Goal: Book appointment/travel/reservation

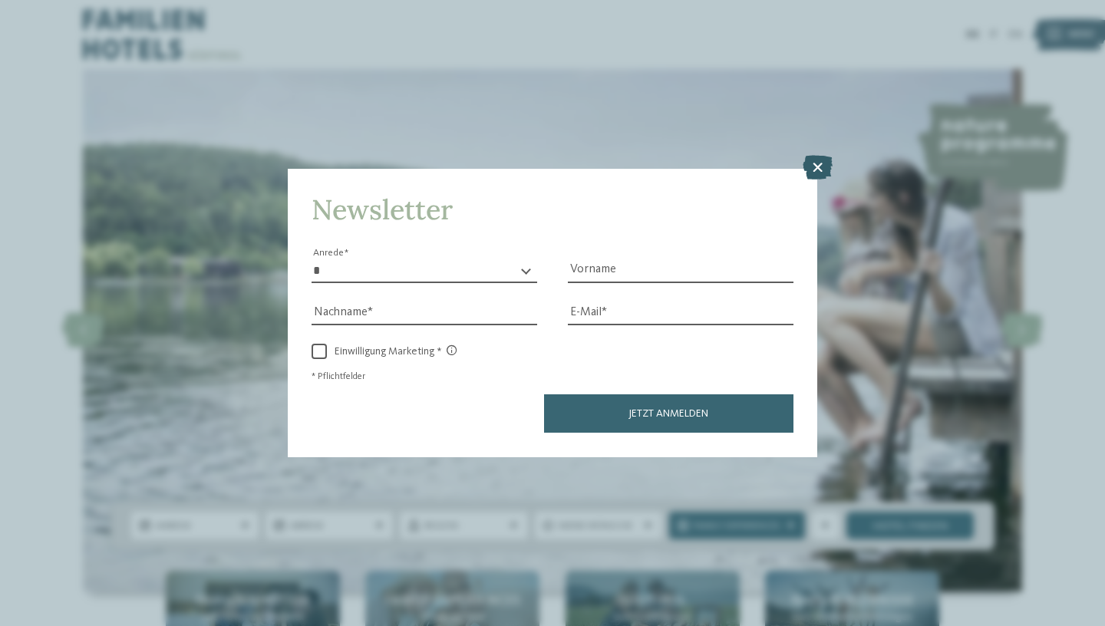
click at [824, 168] on icon at bounding box center [818, 168] width 30 height 25
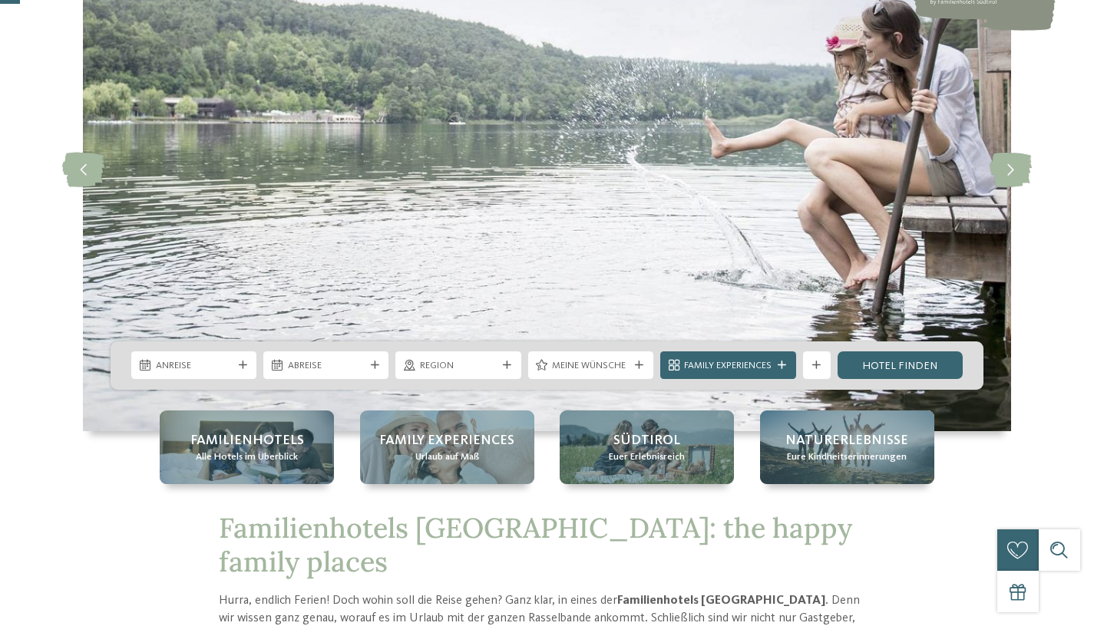
scroll to position [190, 0]
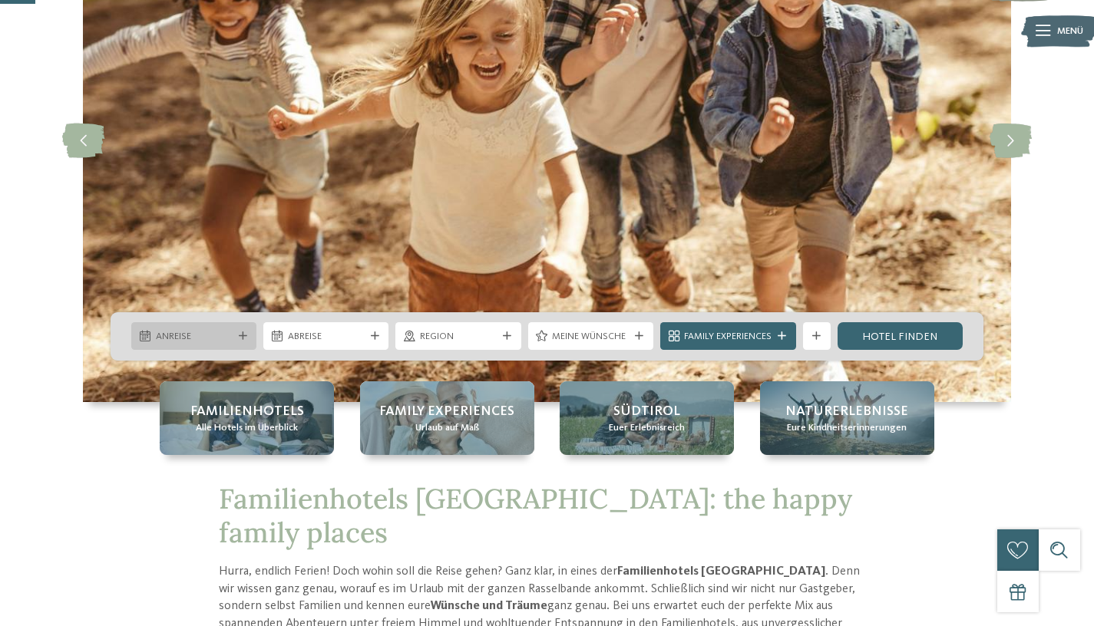
click at [239, 345] on div "Anreise" at bounding box center [193, 336] width 125 height 28
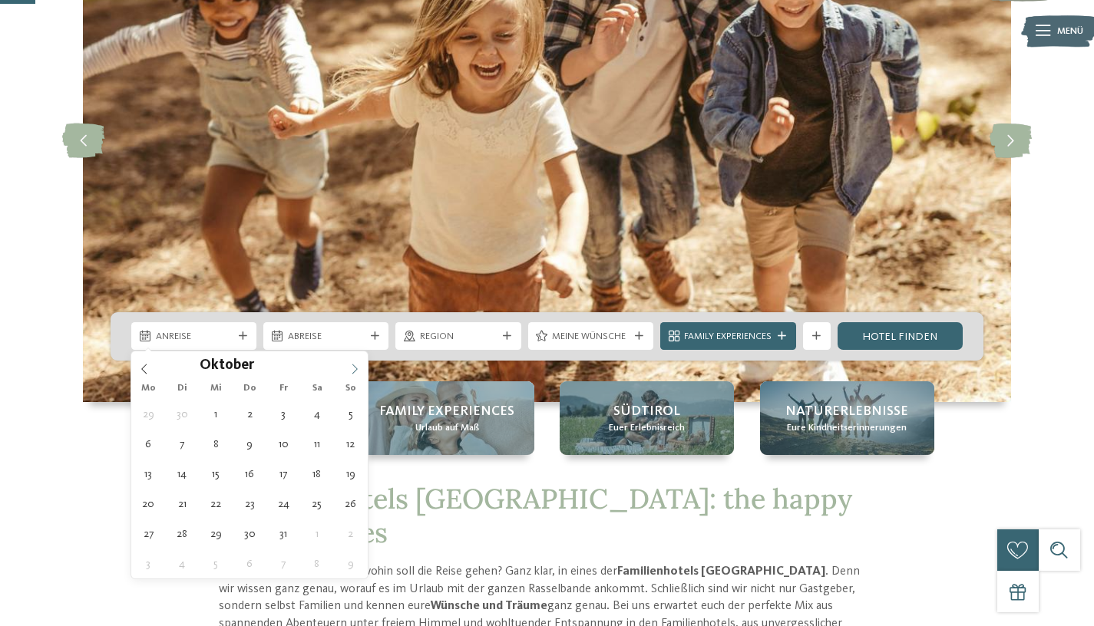
click at [354, 374] on icon at bounding box center [354, 369] width 11 height 11
type div "02.11.2025"
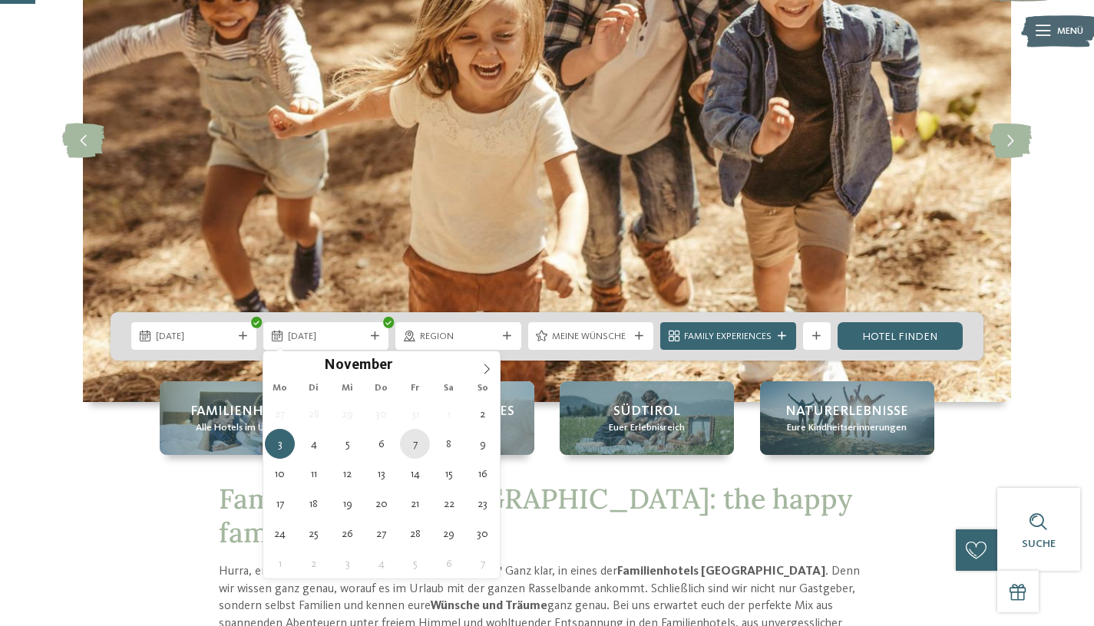
type div "07.11.2025"
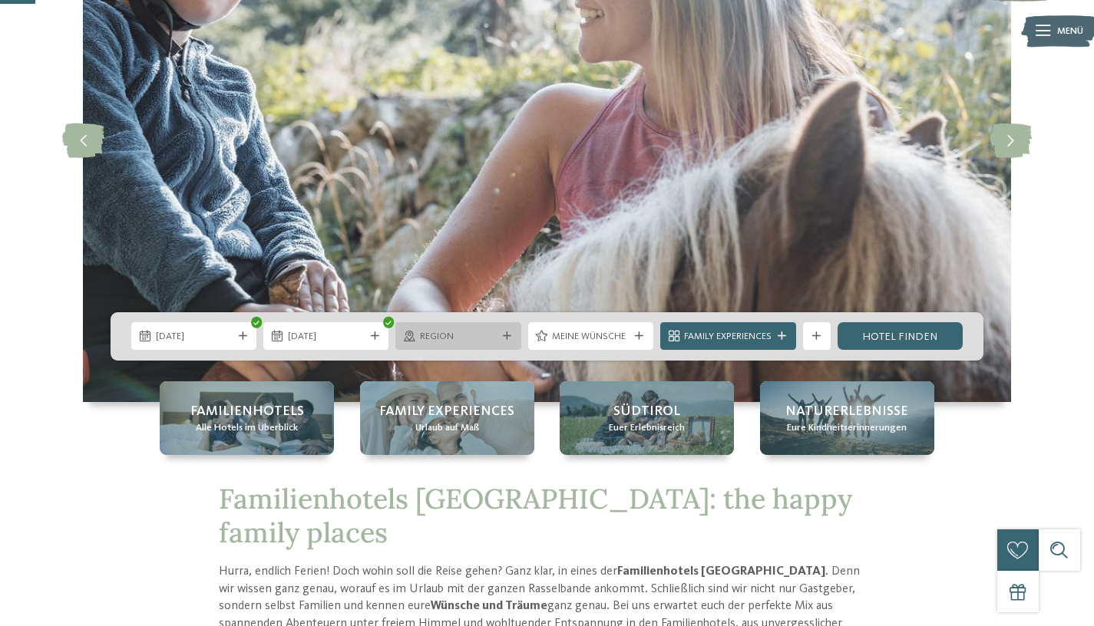
click at [484, 341] on span "Region" at bounding box center [458, 337] width 77 height 14
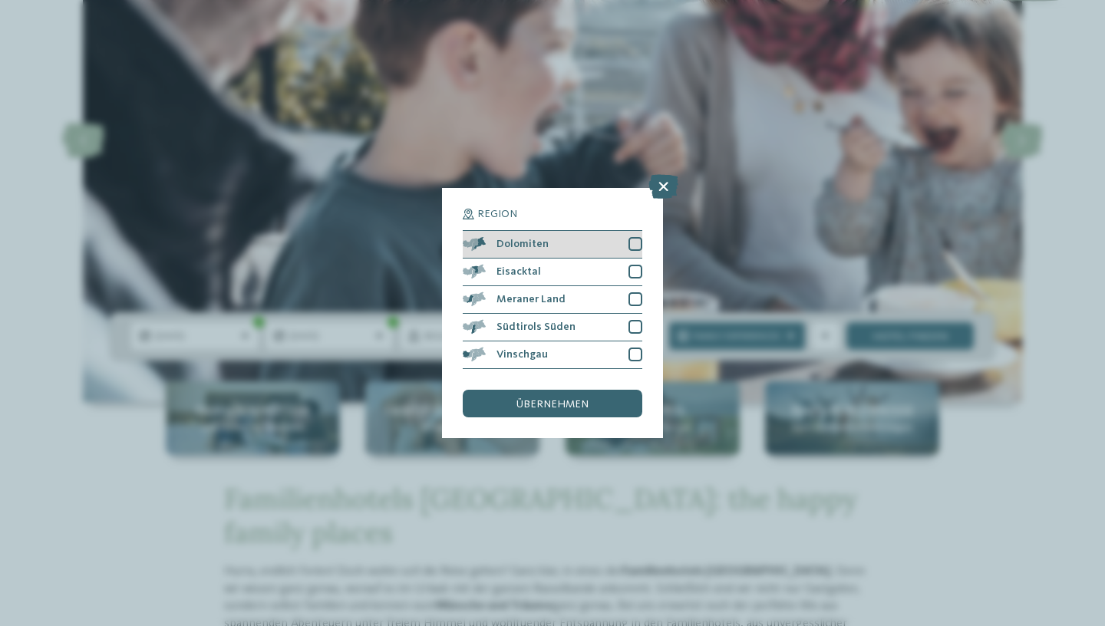
click at [635, 246] on div at bounding box center [635, 244] width 14 height 14
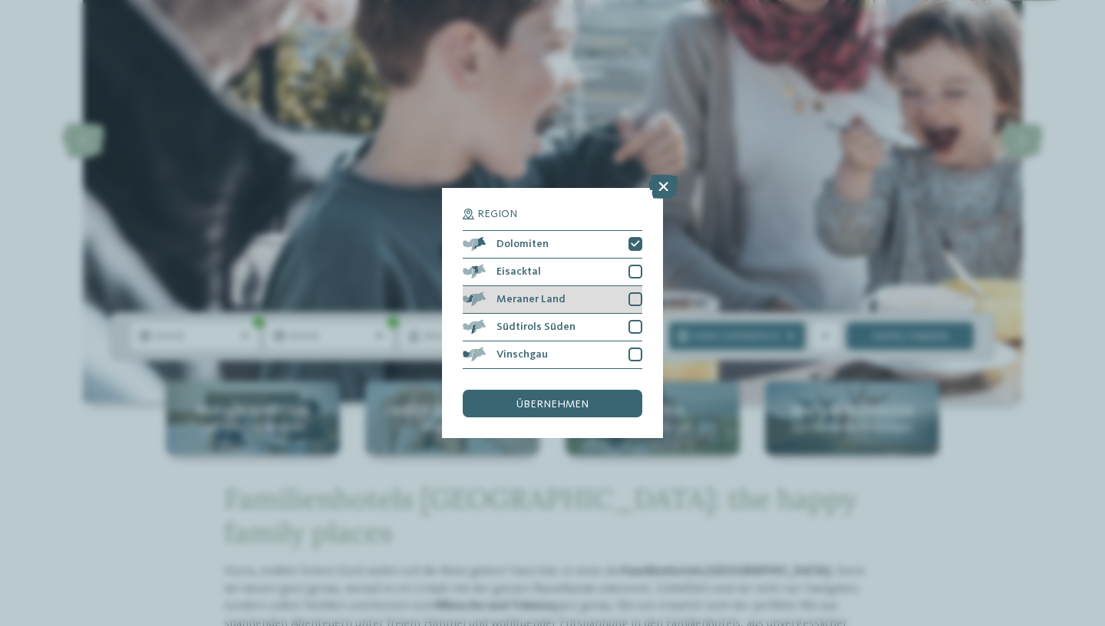
click at [637, 302] on div at bounding box center [635, 299] width 14 height 14
click at [578, 404] on span "übernehmen" at bounding box center [552, 404] width 72 height 11
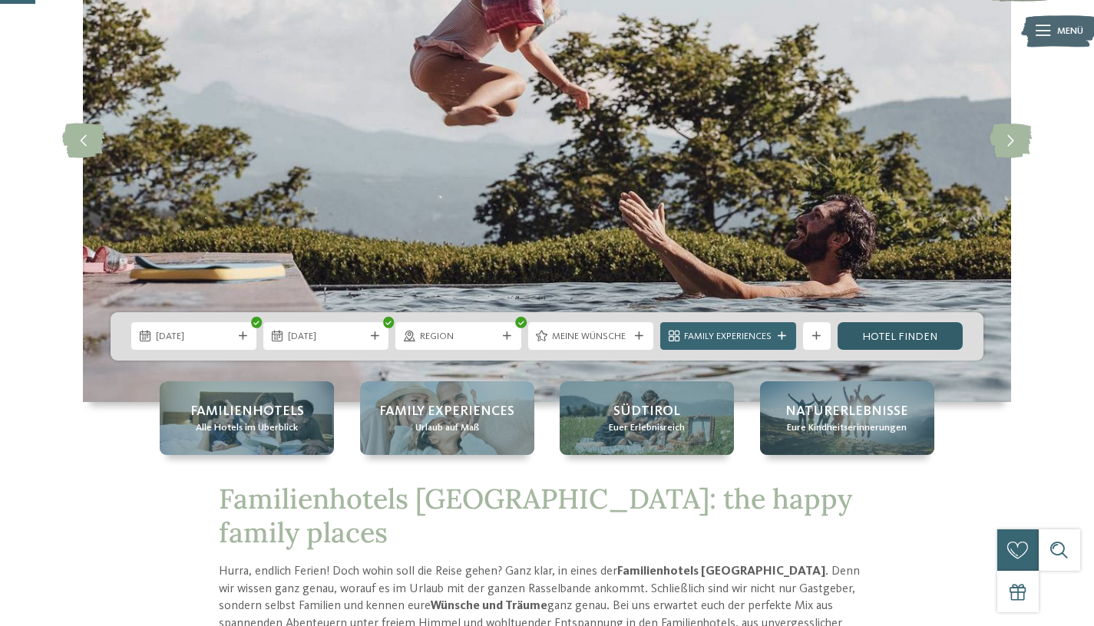
click at [884, 341] on link "Hotel finden" at bounding box center [899, 336] width 125 height 28
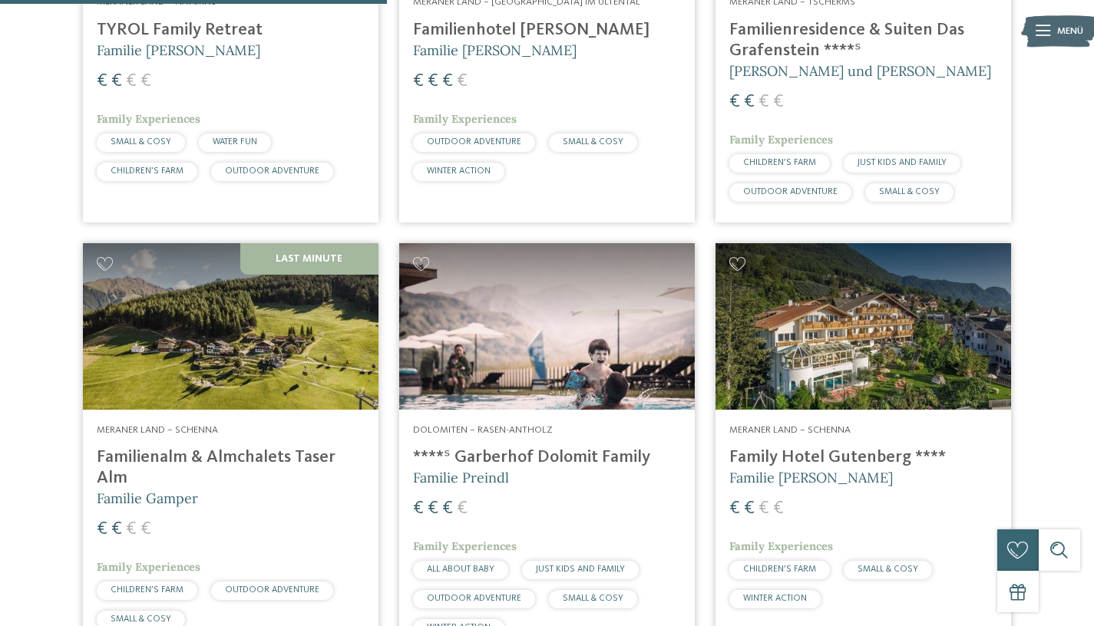
scroll to position [726, 0]
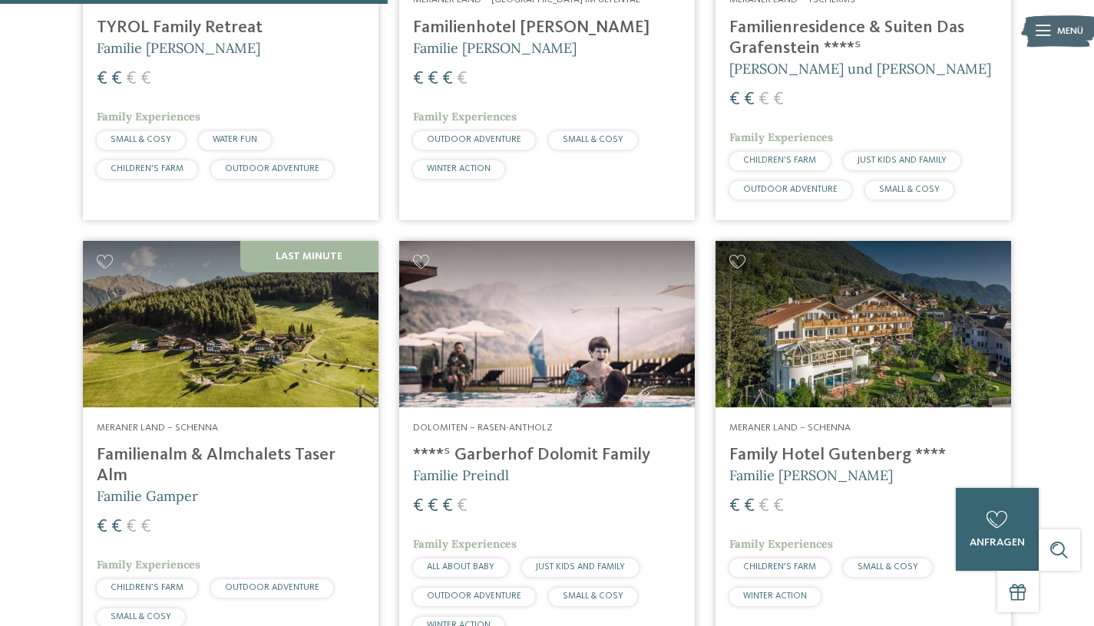
click at [790, 355] on img at bounding box center [862, 324] width 295 height 166
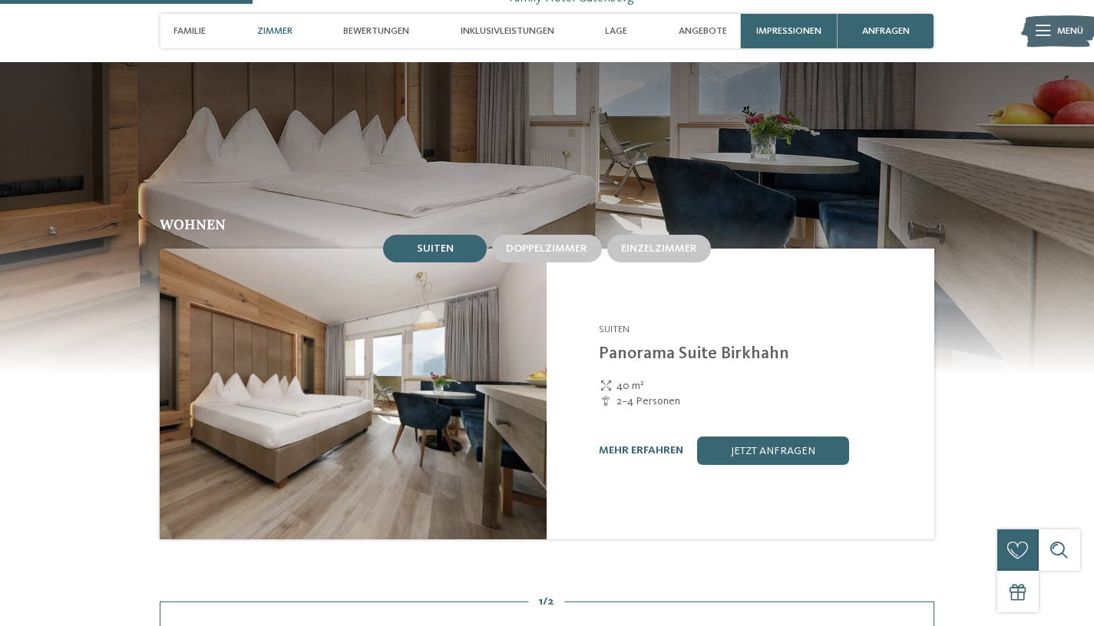
scroll to position [1077, 0]
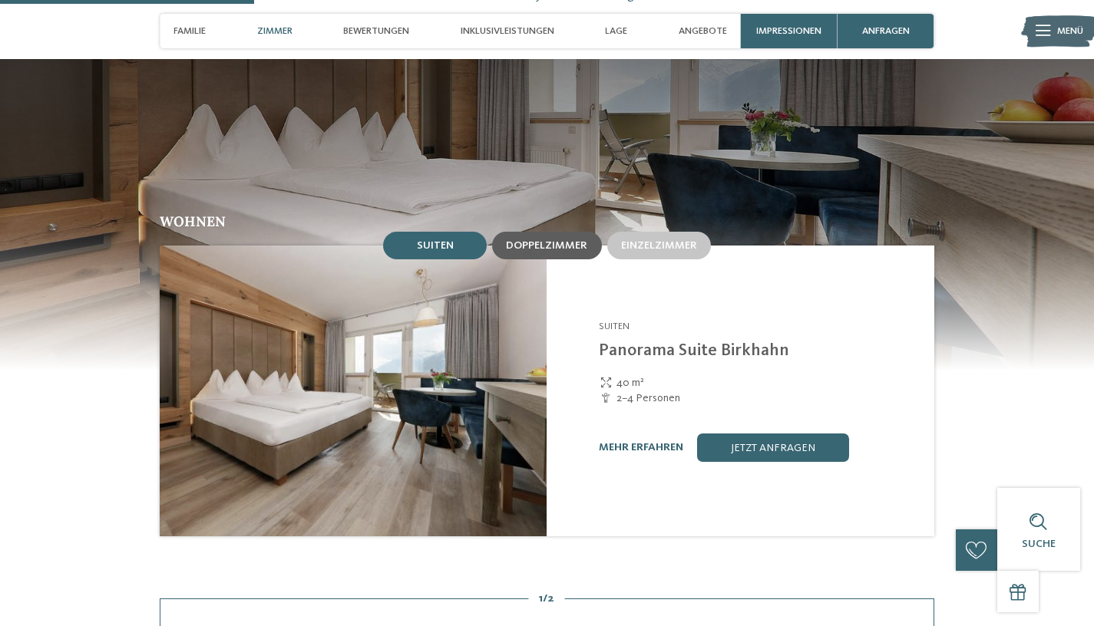
click at [556, 240] on span "Doppelzimmer" at bounding box center [546, 245] width 81 height 11
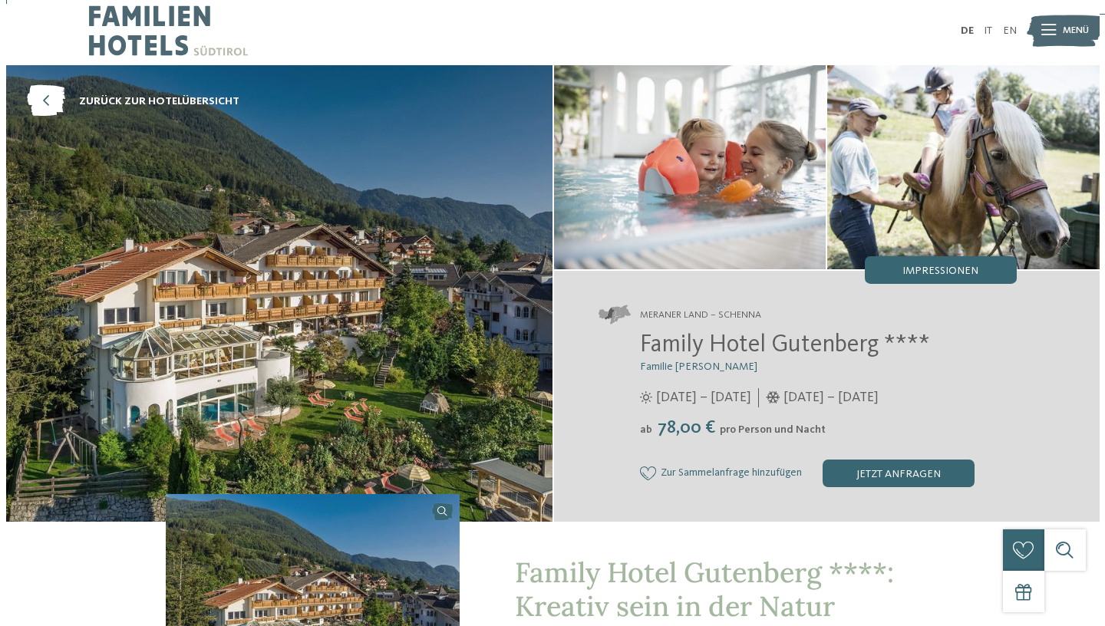
scroll to position [5, 0]
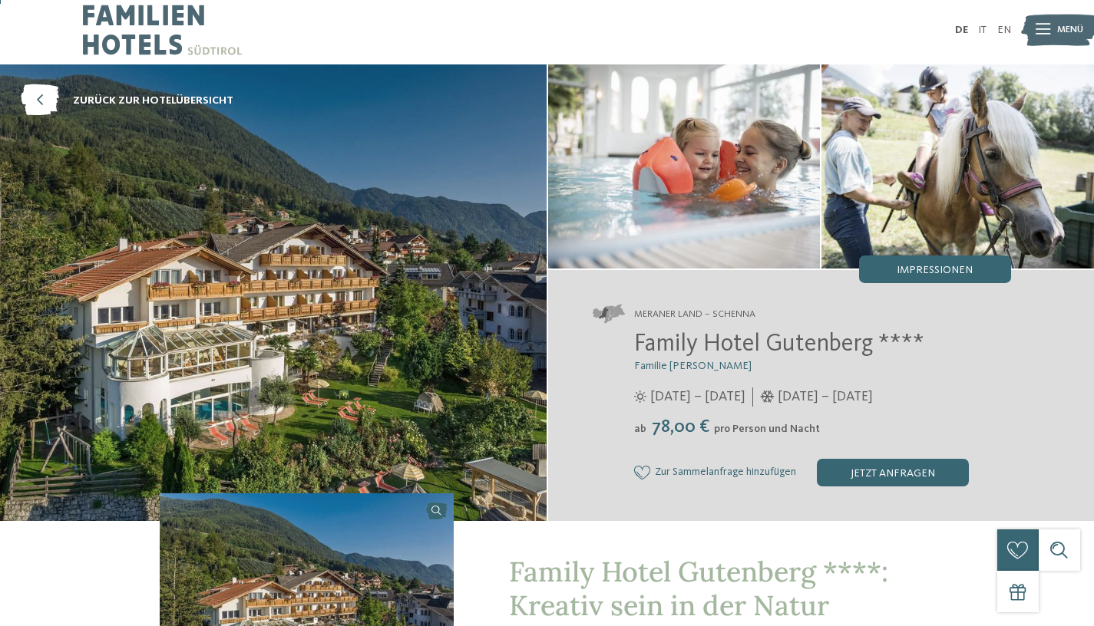
click at [1038, 31] on icon at bounding box center [1042, 30] width 15 height 11
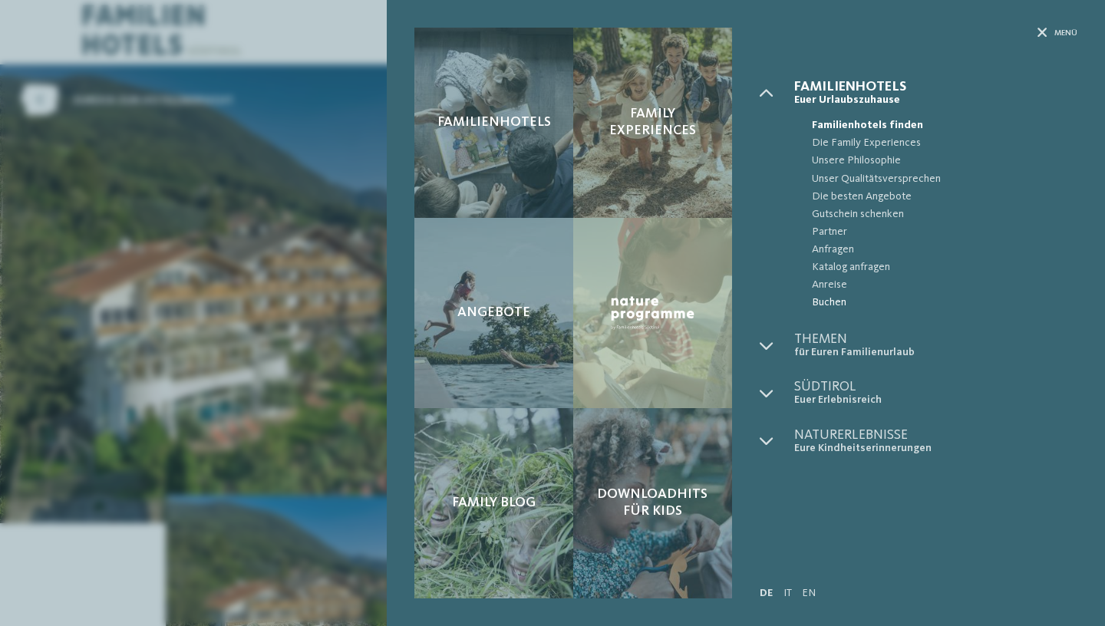
click at [829, 302] on span "Buchen" at bounding box center [945, 303] width 266 height 18
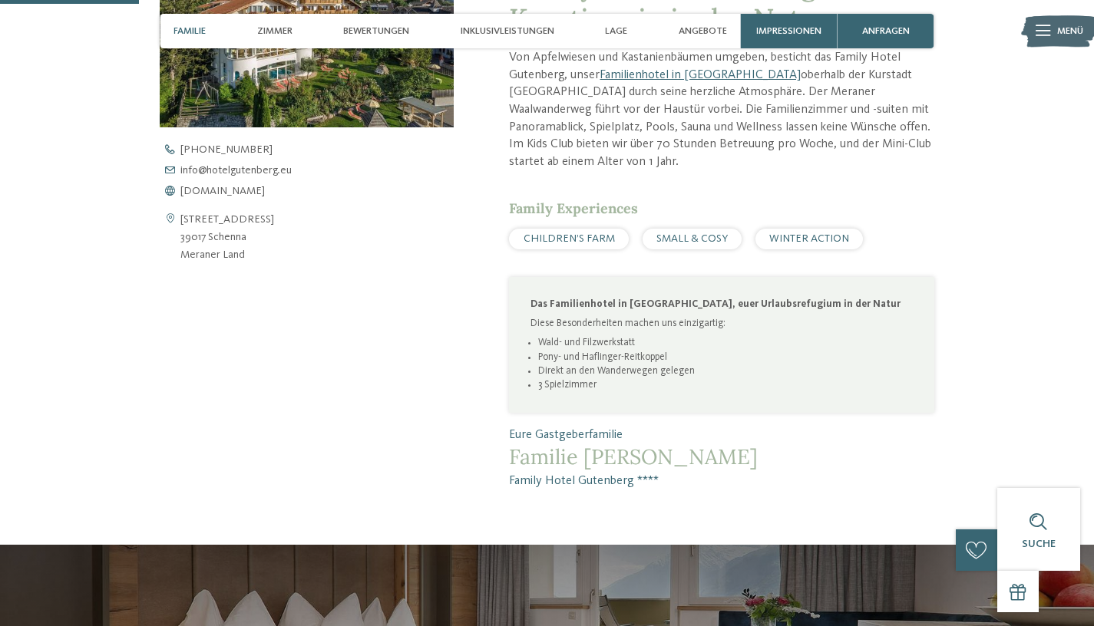
scroll to position [590, 0]
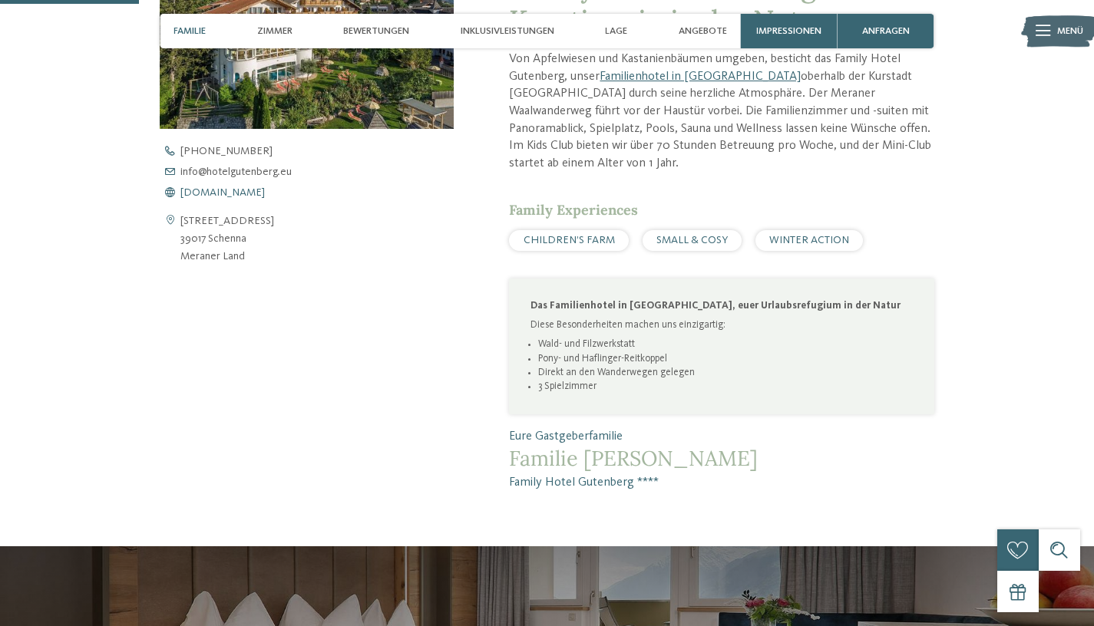
click at [256, 193] on span "[DOMAIN_NAME]" at bounding box center [222, 192] width 84 height 11
